Goal: Check status: Check status

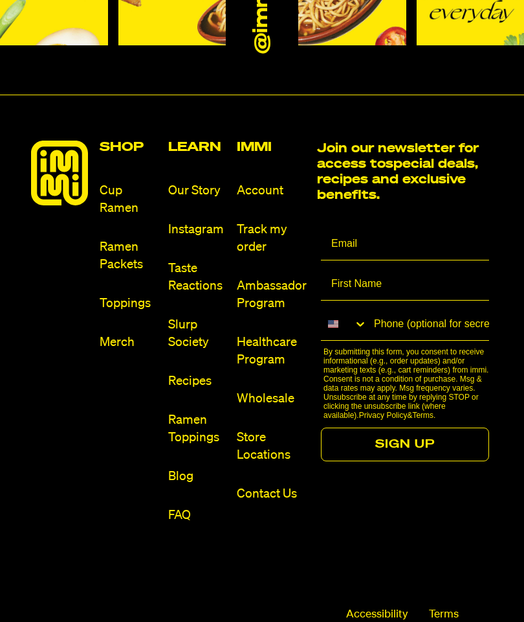
scroll to position [6481, 0]
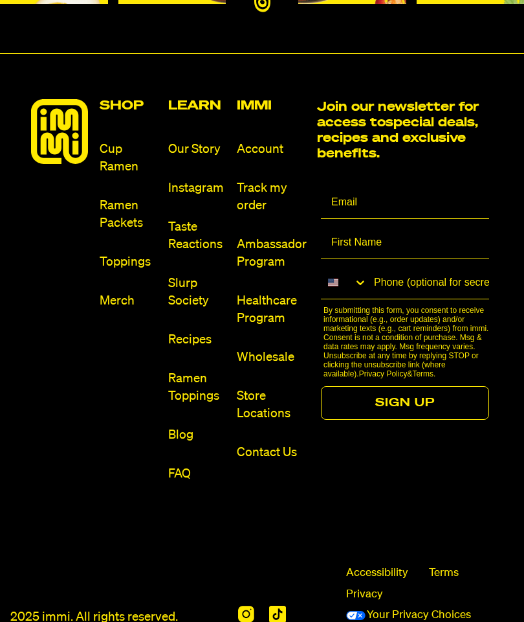
click at [270, 179] on link "Track my order" at bounding box center [272, 196] width 70 height 35
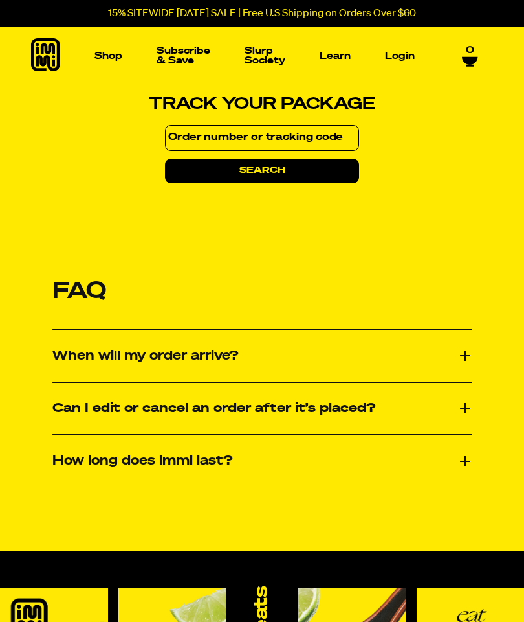
click at [269, 126] on input at bounding box center [262, 138] width 194 height 26
type input "672678"
click at [274, 164] on button "search" at bounding box center [262, 171] width 194 height 25
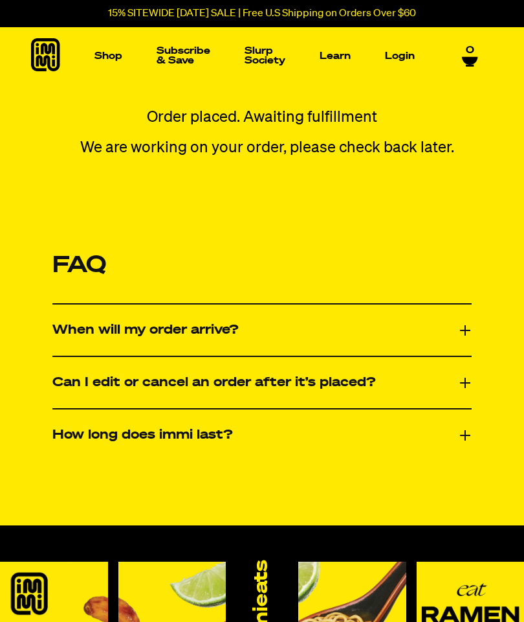
click at [462, 337] on icon at bounding box center [465, 330] width 13 height 13
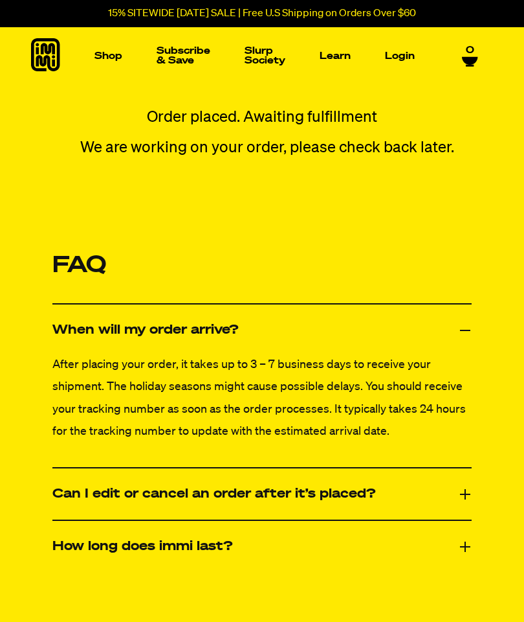
click at [466, 342] on button "When will my order arrive?" at bounding box center [262, 330] width 420 height 24
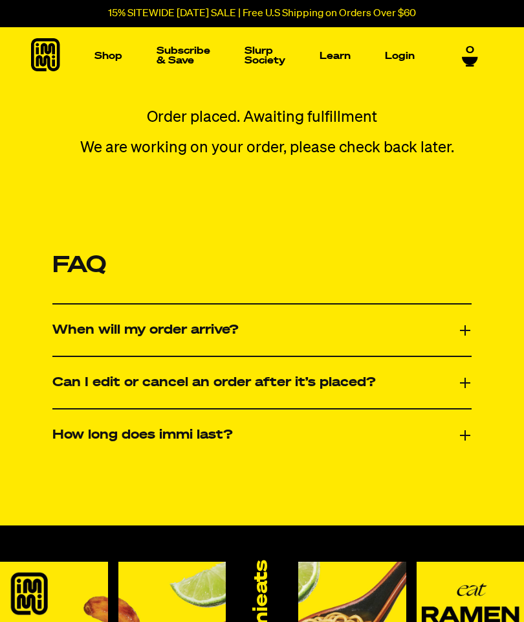
click at [471, 442] on icon at bounding box center [465, 435] width 13 height 13
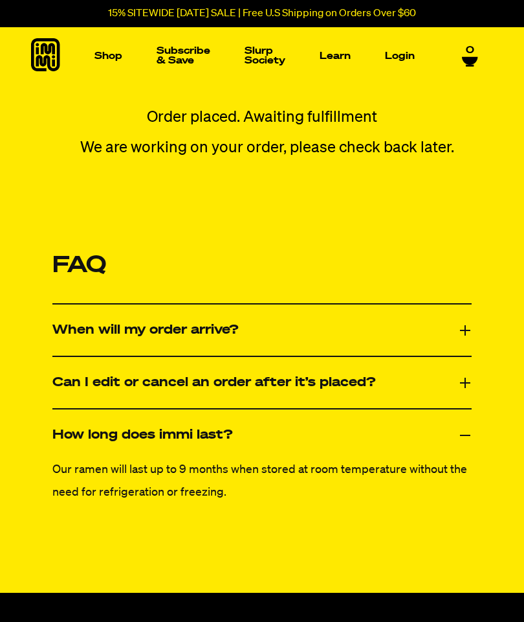
click at [399, 60] on link "Login" at bounding box center [400, 56] width 40 height 20
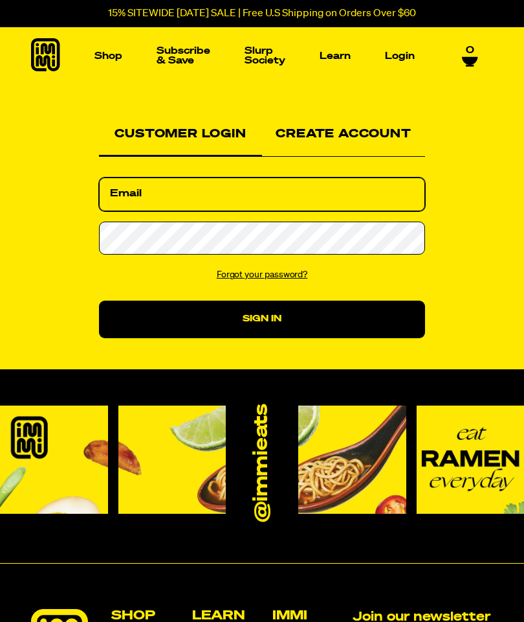
click at [316, 200] on input "Email" at bounding box center [262, 194] width 326 height 34
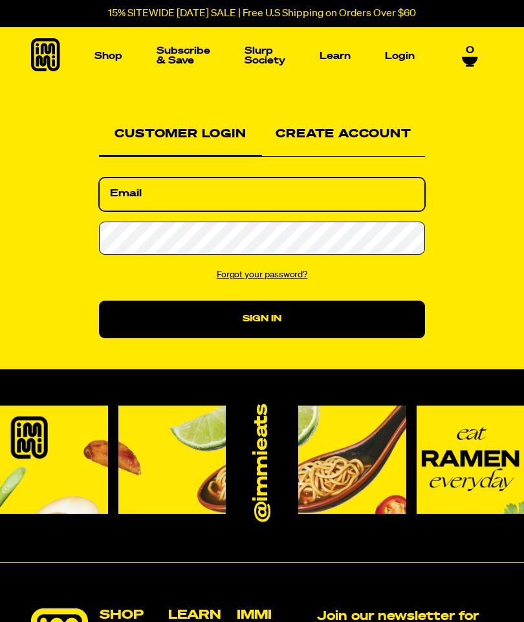
click at [254, 191] on input "Email" at bounding box center [262, 194] width 326 height 34
paste input "marc.stromberg@comcast.net"
type input "marc.stromberg@comcast.net"
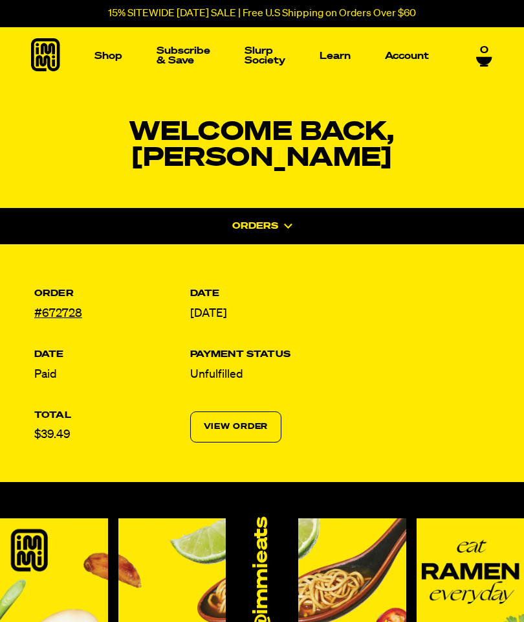
click at [260, 411] on link "View Order" at bounding box center [236, 426] width 92 height 31
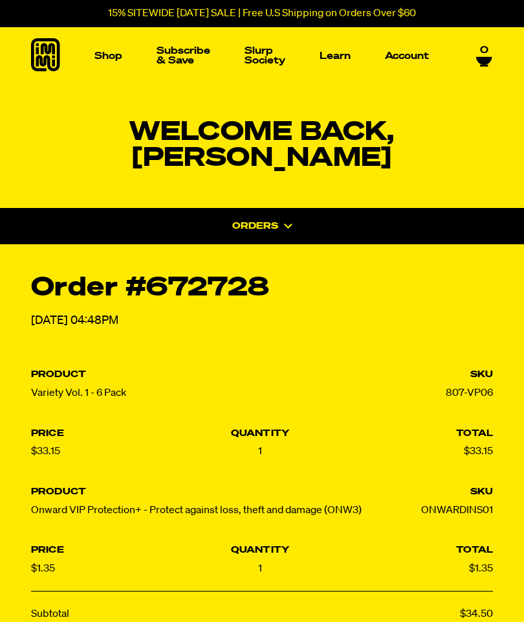
click at [288, 208] on div "Orders" at bounding box center [262, 226] width 587 height 36
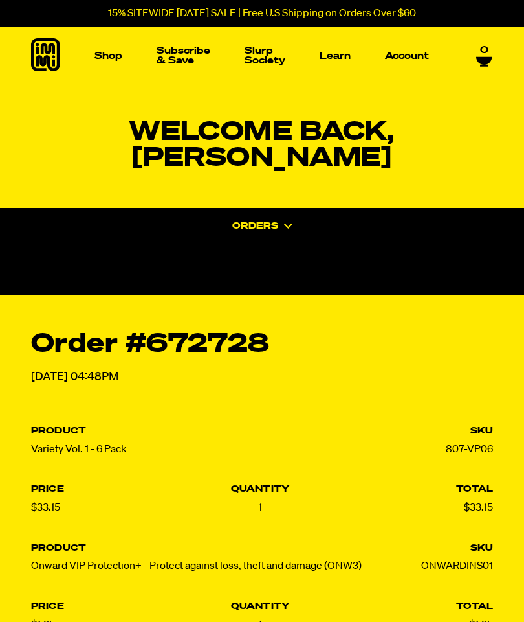
click at [289, 223] on icon at bounding box center [288, 225] width 8 height 5
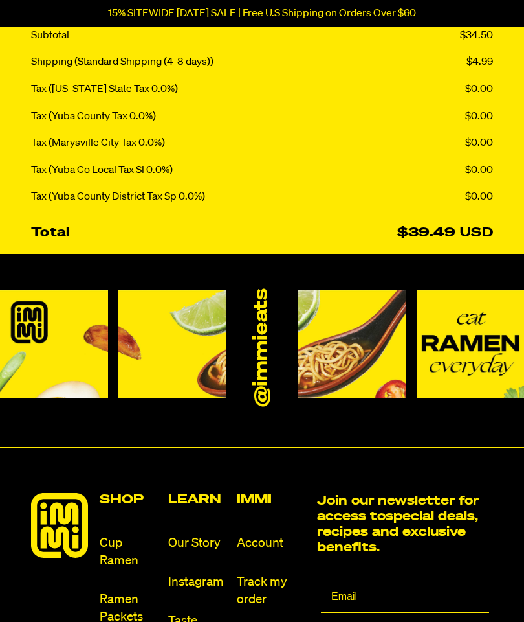
scroll to position [577, 0]
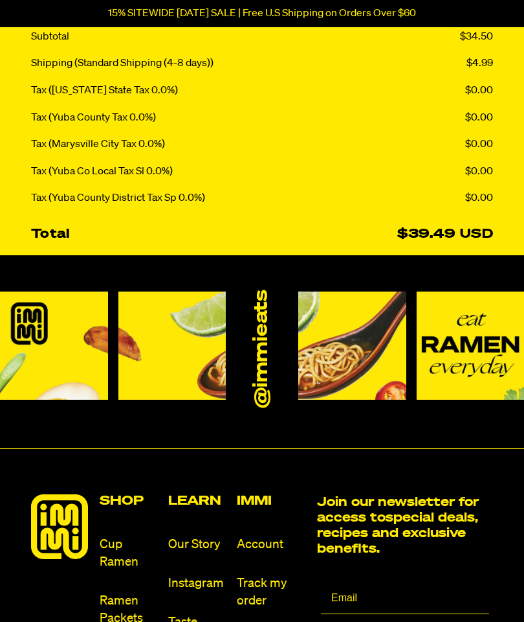
click at [264, 574] on link "Track my order" at bounding box center [272, 591] width 70 height 35
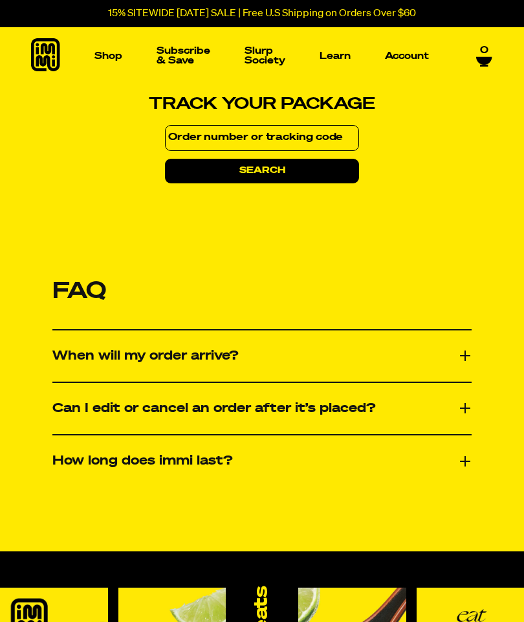
click at [319, 129] on input at bounding box center [262, 138] width 194 height 26
click at [242, 262] on h2 "FAQ" at bounding box center [262, 292] width 420 height 73
